Goal: Use online tool/utility: Utilize a website feature to perform a specific function

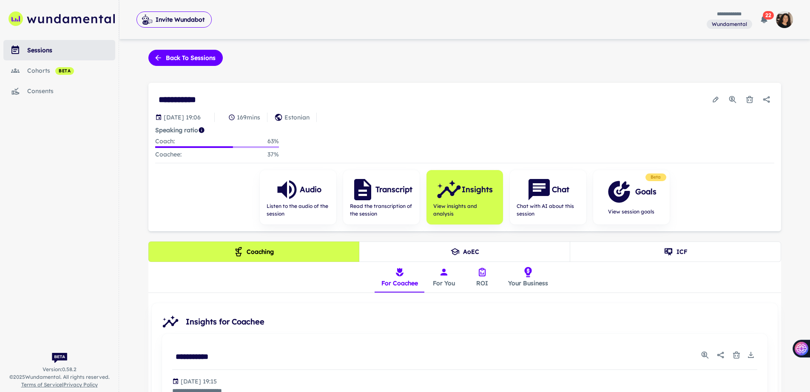
click at [46, 49] on div "sessions" at bounding box center [71, 49] width 88 height 9
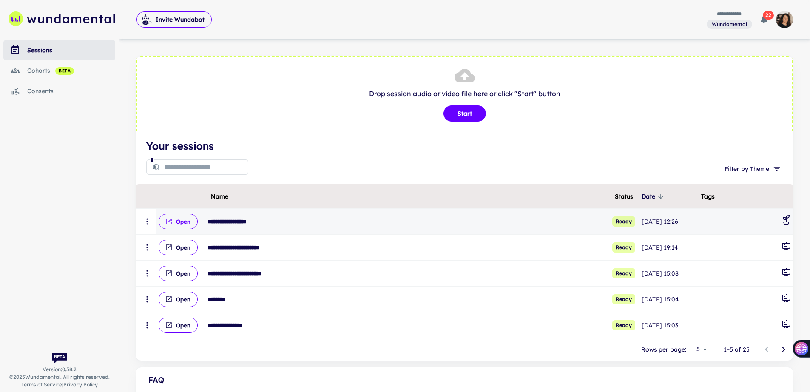
click at [183, 220] on button "Open" at bounding box center [178, 221] width 39 height 15
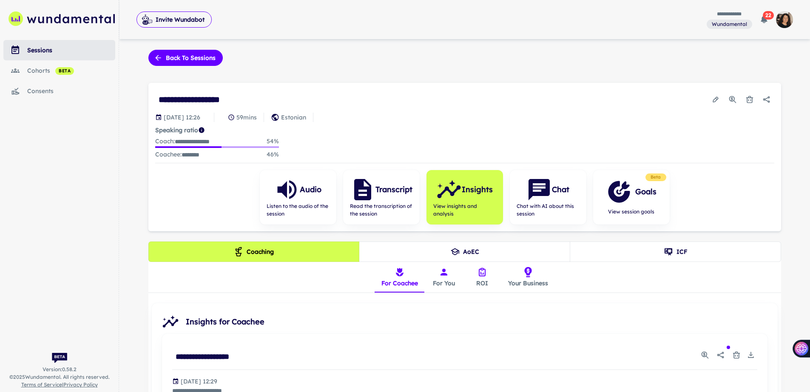
click at [440, 276] on button "For You" at bounding box center [444, 277] width 38 height 31
click at [484, 284] on button "ROI" at bounding box center [482, 277] width 38 height 31
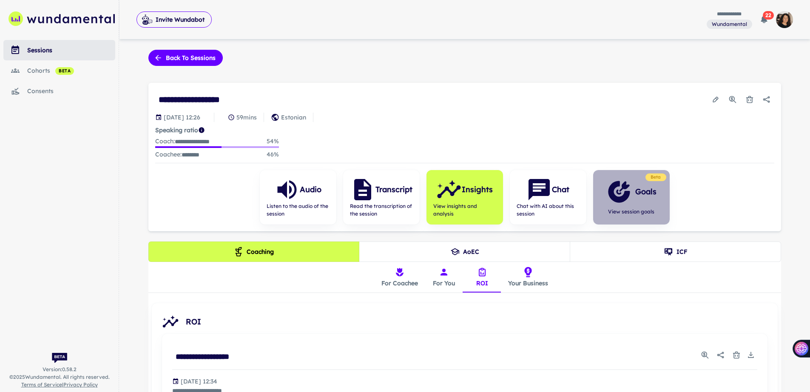
click at [626, 184] on icon "button" at bounding box center [624, 186] width 10 height 10
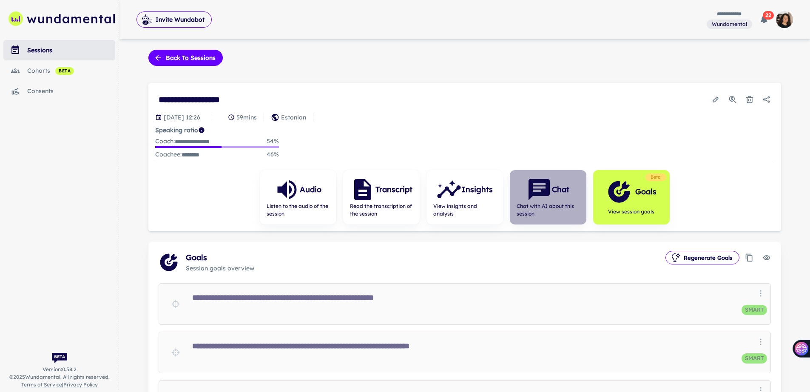
click at [543, 196] on icon "button" at bounding box center [539, 190] width 26 height 26
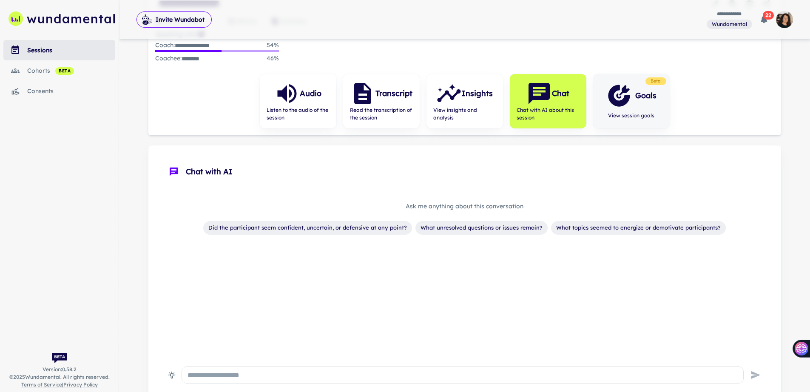
scroll to position [14, 0]
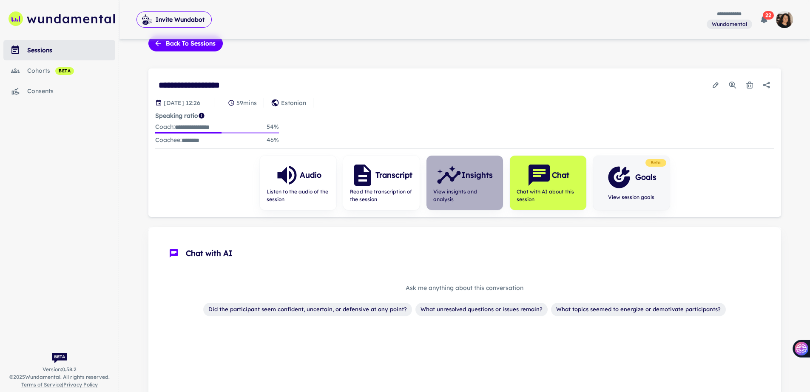
click at [456, 176] on icon "button" at bounding box center [449, 175] width 26 height 26
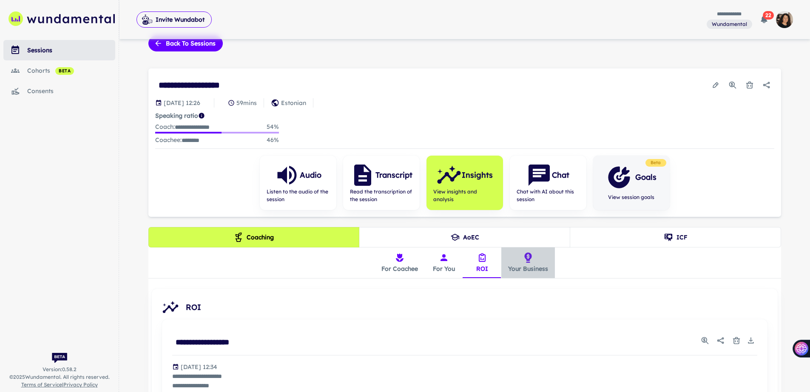
click at [536, 264] on button "Your Business" at bounding box center [528, 262] width 54 height 31
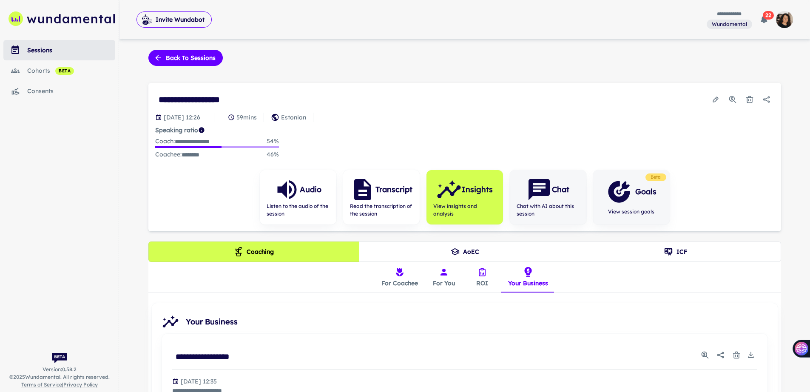
click at [538, 194] on icon "button" at bounding box center [538, 189] width 21 height 21
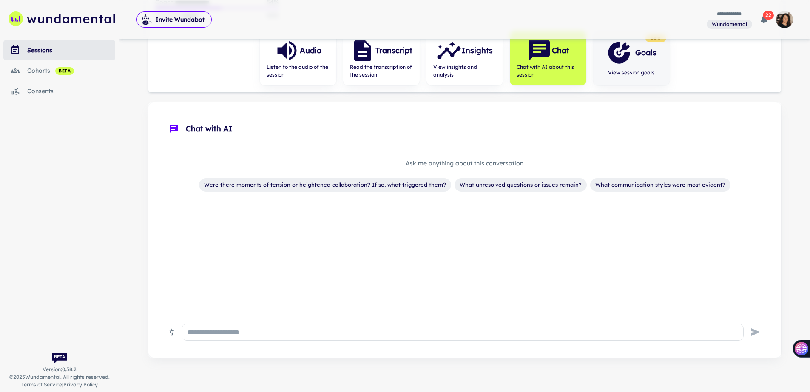
scroll to position [148, 0]
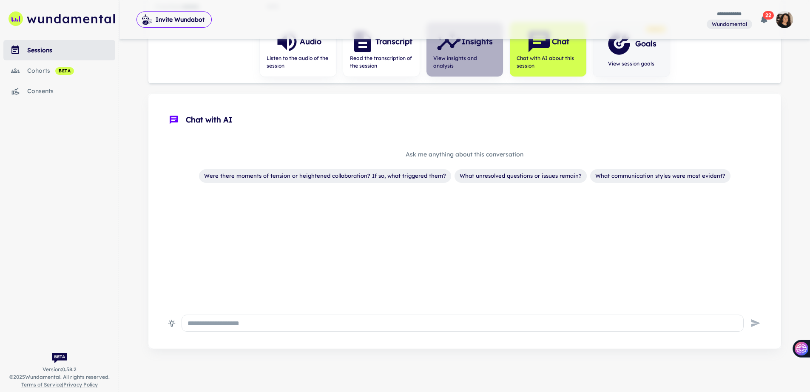
click at [463, 59] on span "View insights and analysis" at bounding box center [464, 61] width 63 height 15
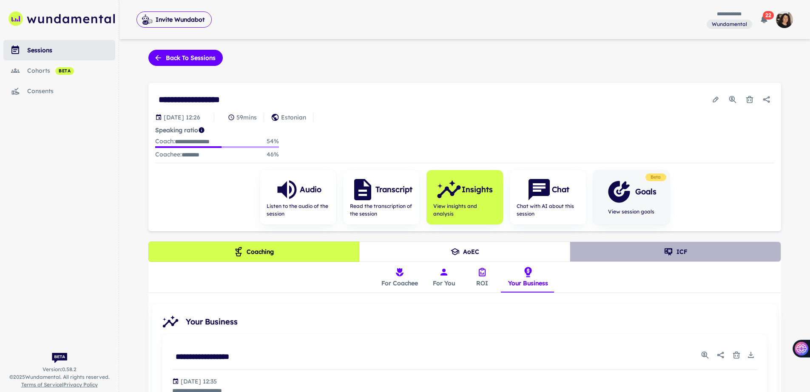
click at [652, 250] on button "ICF" at bounding box center [675, 251] width 211 height 20
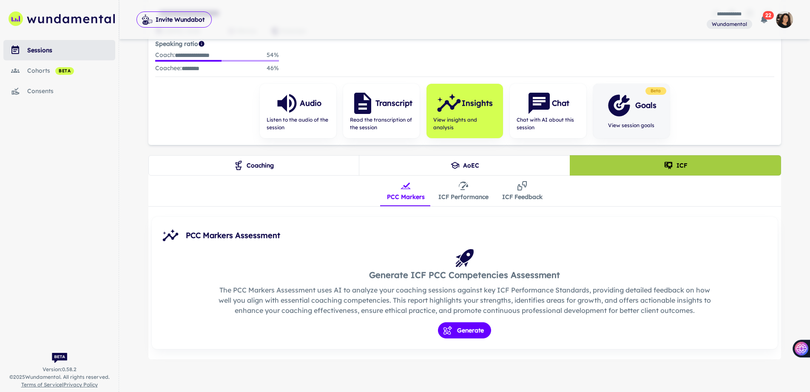
scroll to position [87, 0]
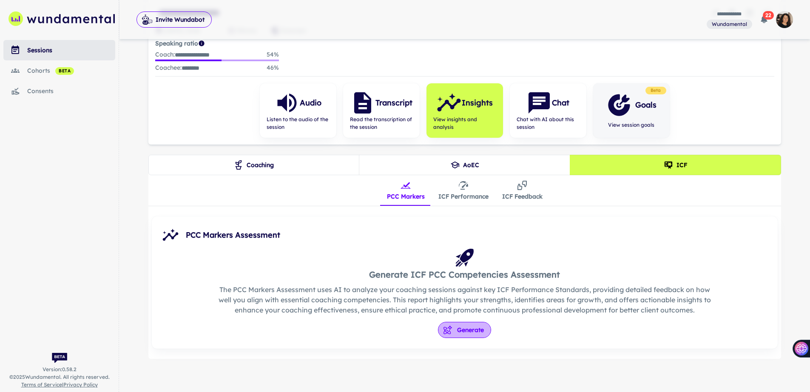
click at [476, 331] on button "Generate" at bounding box center [464, 330] width 53 height 16
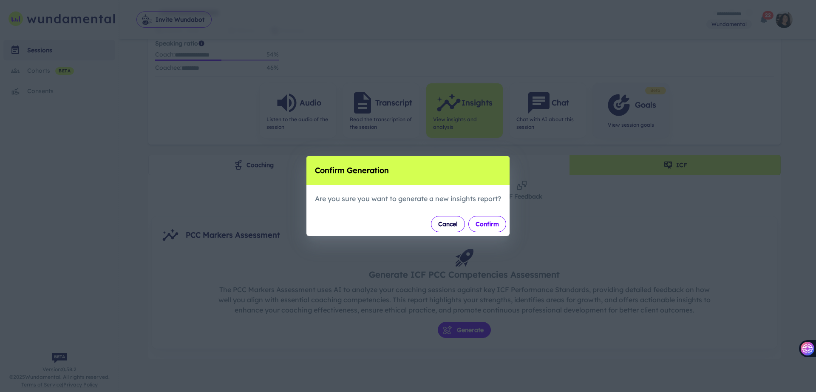
click at [484, 223] on button "Confirm" at bounding box center [487, 224] width 38 height 16
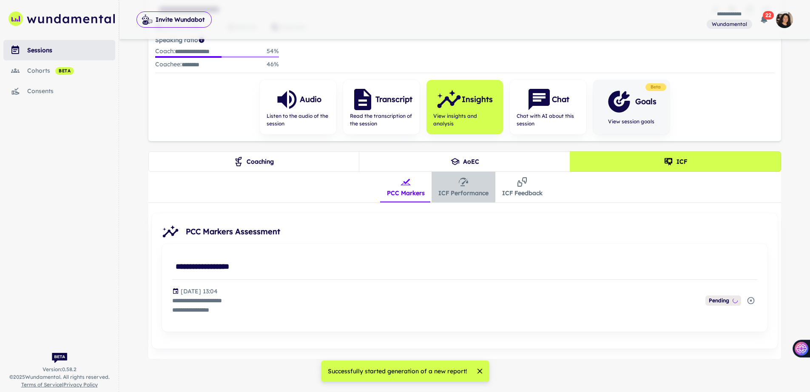
click at [461, 179] on icon "insights tabs" at bounding box center [463, 182] width 10 height 10
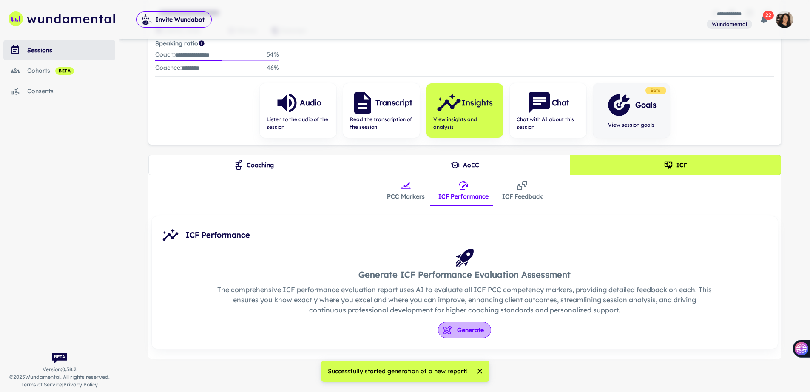
click at [460, 326] on button "Generate" at bounding box center [464, 330] width 53 height 16
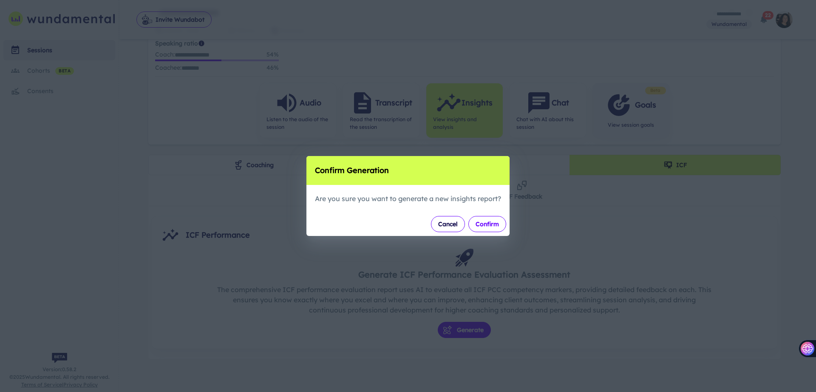
click at [478, 230] on button "Confirm" at bounding box center [487, 224] width 38 height 16
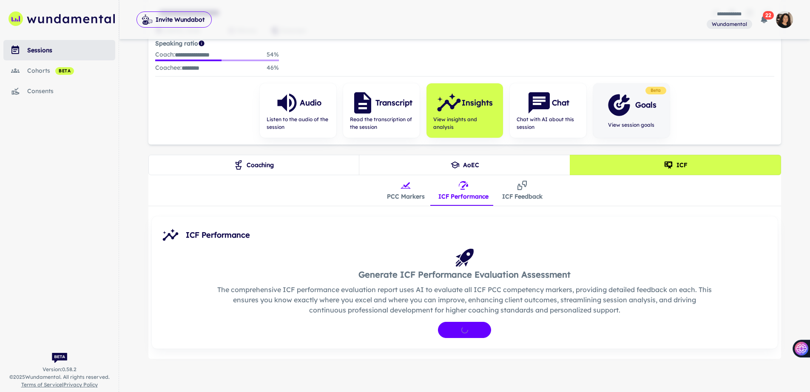
click at [525, 189] on icon "insights tabs" at bounding box center [522, 185] width 10 height 10
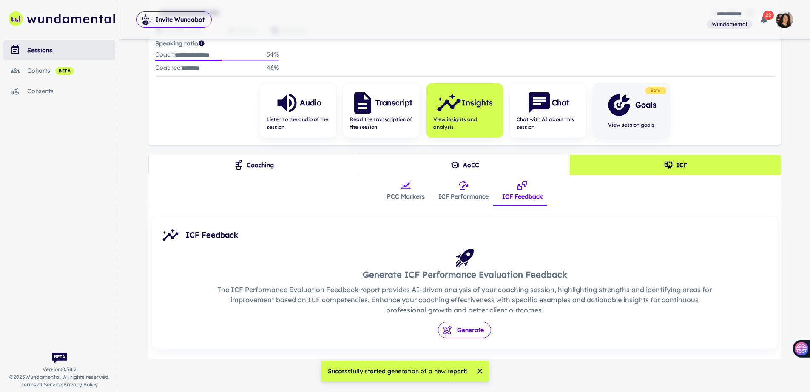
click at [451, 323] on button "Generate" at bounding box center [464, 330] width 53 height 16
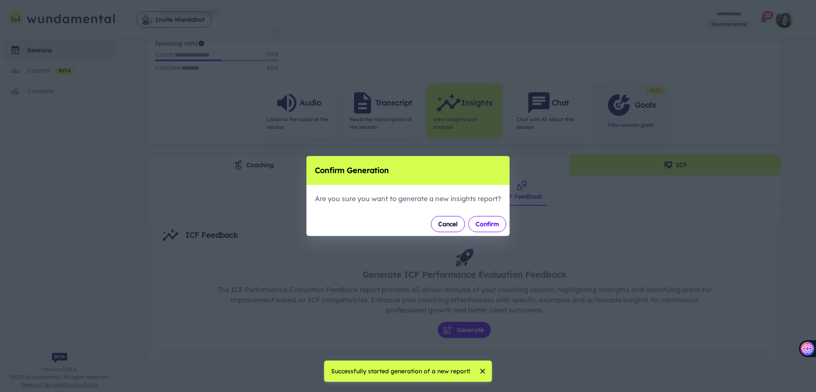
click at [487, 225] on button "Confirm" at bounding box center [487, 224] width 38 height 16
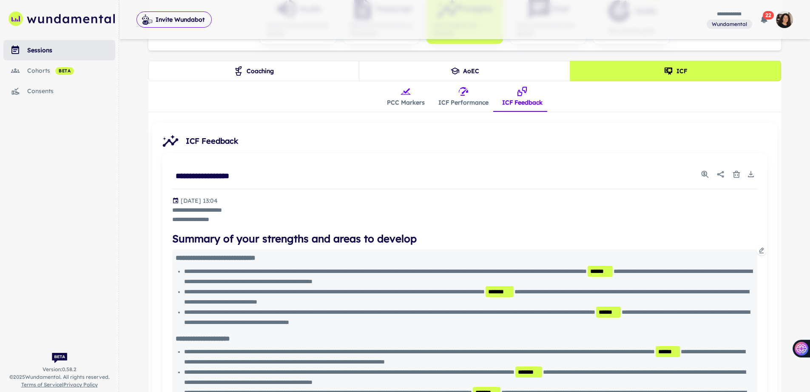
scroll to position [131, 0]
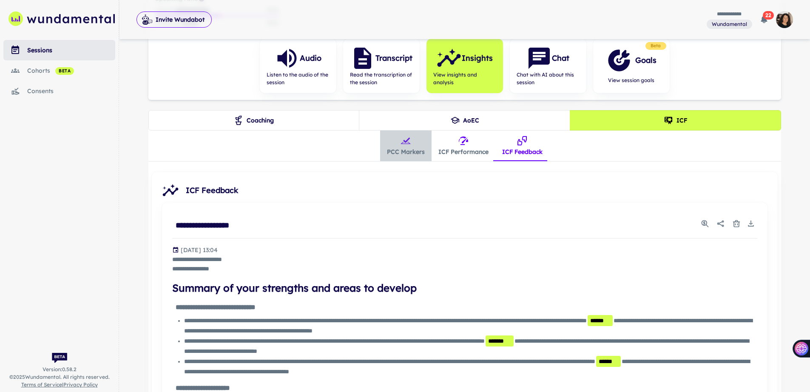
click at [408, 151] on button "PCC Markers" at bounding box center [405, 145] width 51 height 31
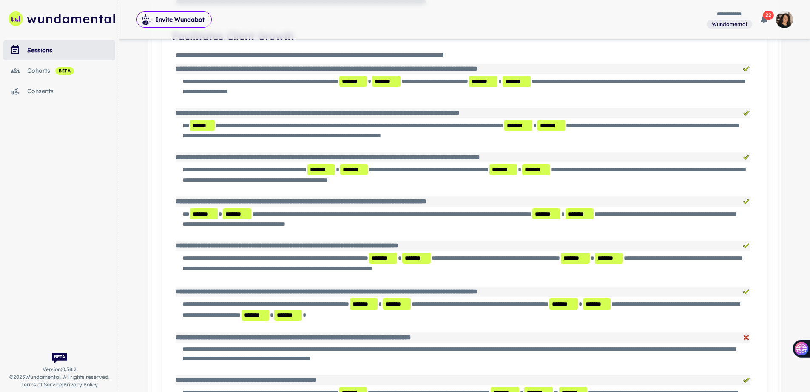
scroll to position [3166, 0]
